Goal: Find contact information

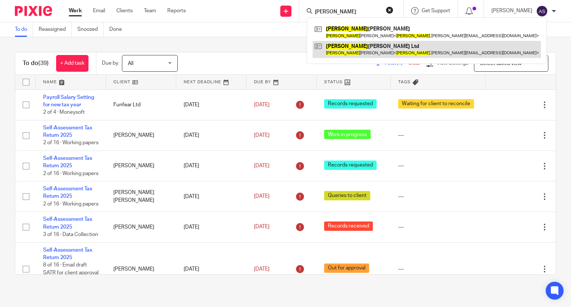
type input "[PERSON_NAME]"
click at [403, 47] on link at bounding box center [426, 49] width 228 height 17
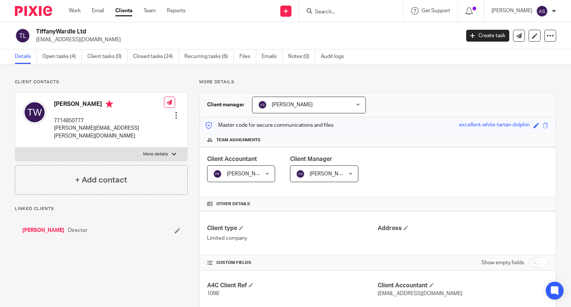
drag, startPoint x: 37, startPoint y: 30, endPoint x: 78, endPoint y: 37, distance: 41.9
click at [116, 30] on h2 "TiffanyWardle Ltd" at bounding box center [203, 32] width 335 height 8
copy h2 "TiffanyWardle Ltd"
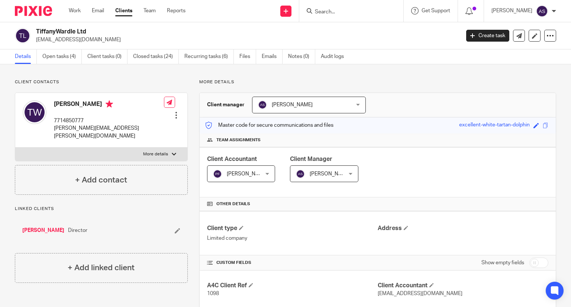
click at [60, 29] on h2 "TiffanyWardle Ltd" at bounding box center [203, 32] width 335 height 8
drag, startPoint x: 37, startPoint y: 30, endPoint x: 94, endPoint y: 27, distance: 56.5
click at [107, 29] on h2 "TiffanyWardle Ltd" at bounding box center [203, 32] width 335 height 8
copy h2 "TiffanyWardle Ltd"
click at [132, 35] on h2 "TiffanyWardle Ltd" at bounding box center [203, 32] width 335 height 8
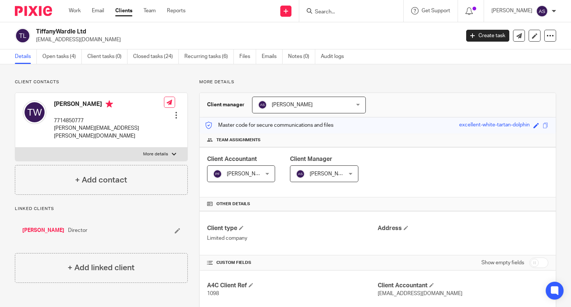
click at [124, 39] on p "tiffanyguides@gmail.com" at bounding box center [245, 39] width 419 height 7
drag, startPoint x: 36, startPoint y: 32, endPoint x: 92, endPoint y: 33, distance: 56.5
click at [92, 33] on h2 "TiffanyWardle Ltd" at bounding box center [203, 32] width 335 height 8
copy h2 "TiffanyWardle Ltd"
